Goal: Navigation & Orientation: Understand site structure

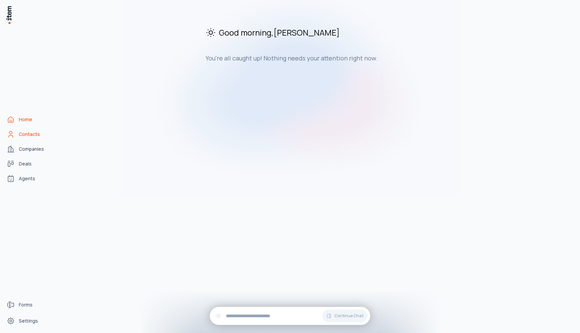
click at [14, 134] on icon "Contacts" at bounding box center [11, 134] width 8 height 8
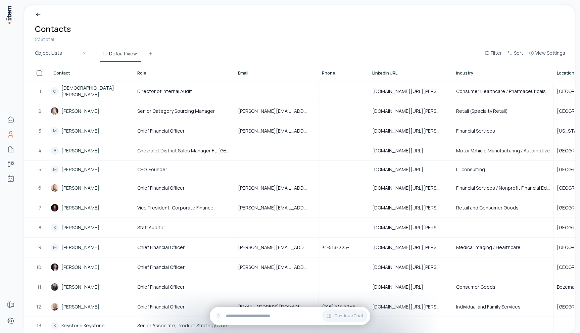
click at [174, 23] on div "Breadcrumb Contacts 238 total" at bounding box center [299, 26] width 550 height 43
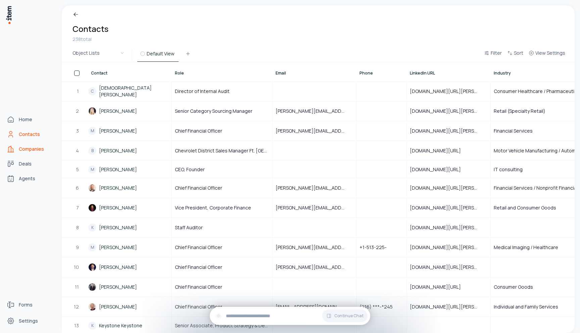
click at [14, 152] on icon "Companies" at bounding box center [11, 149] width 8 height 8
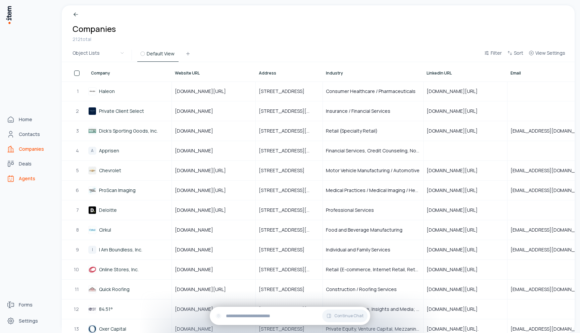
click at [14, 176] on icon "Agents" at bounding box center [11, 178] width 8 height 8
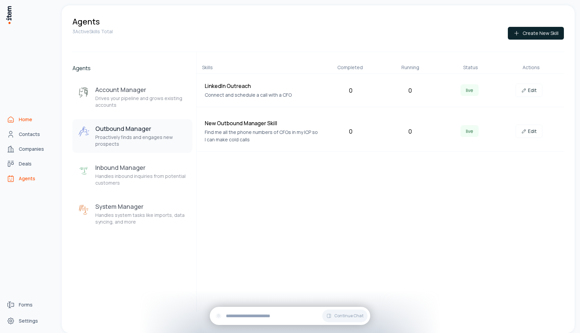
click at [22, 125] on link "Home" at bounding box center [29, 119] width 51 height 13
